Goal: Find contact information: Find contact information

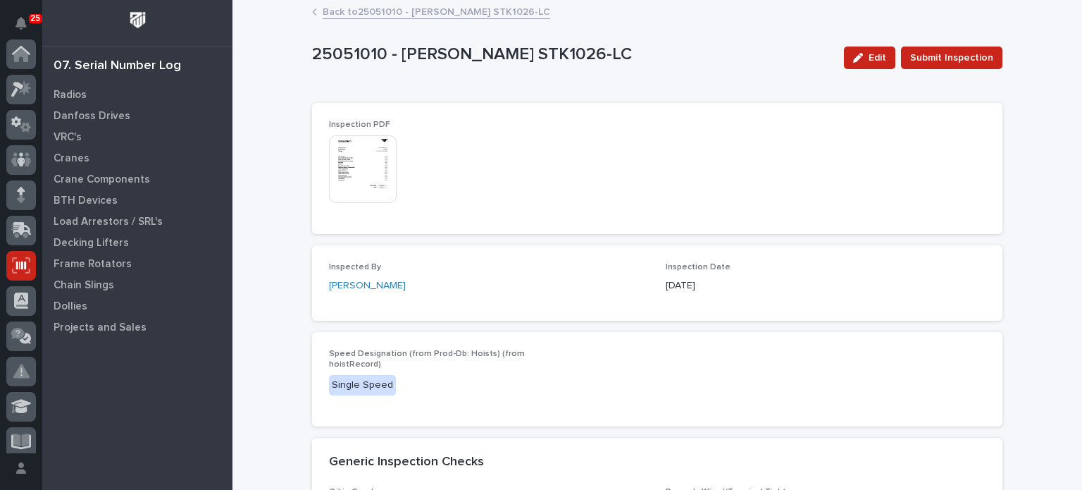
scroll to position [211, 0]
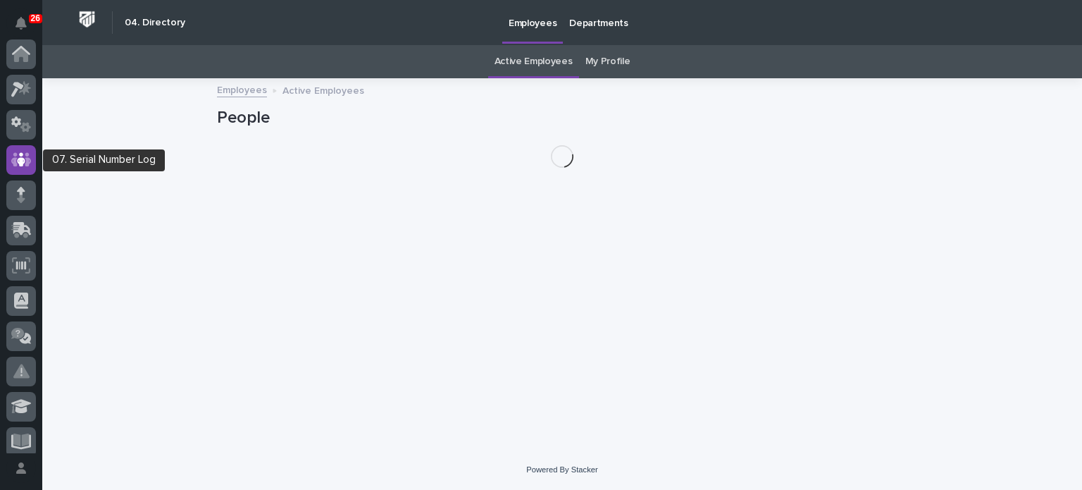
scroll to position [106, 0]
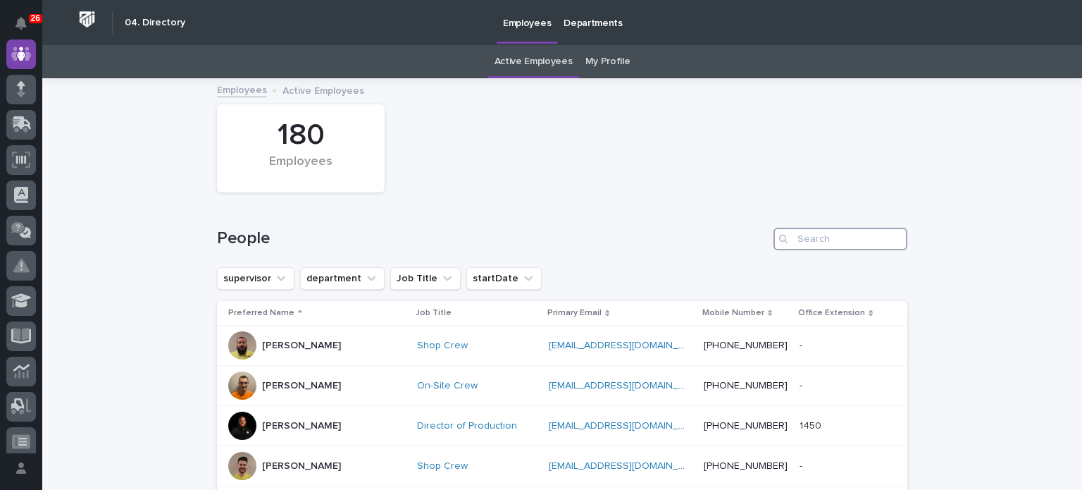
click at [815, 239] on input "Search" at bounding box center [840, 239] width 134 height 23
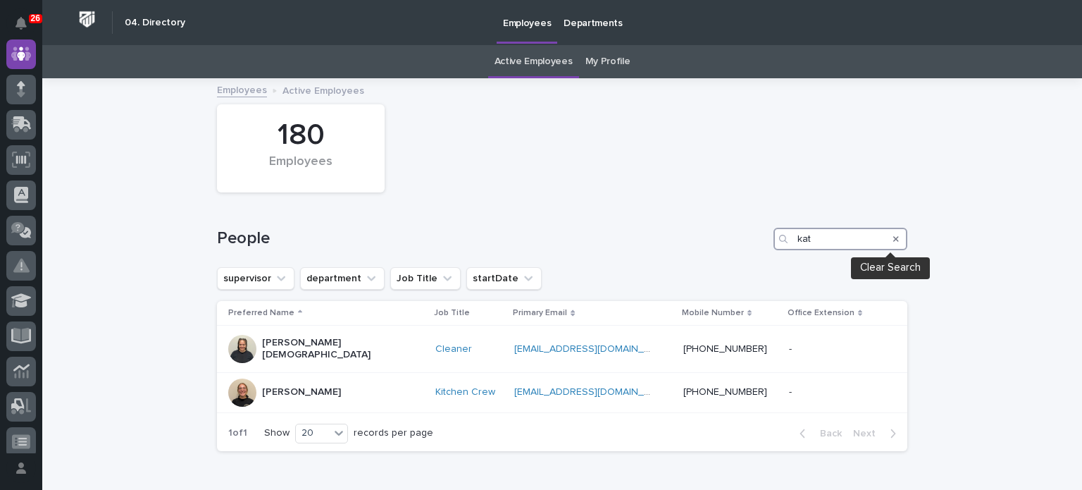
type input "kat"
click at [893, 235] on icon "Search" at bounding box center [896, 239] width 6 height 8
